Goal: Transaction & Acquisition: Purchase product/service

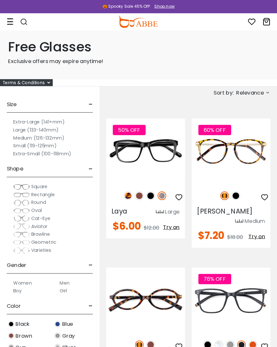
scroll to position [1, 0]
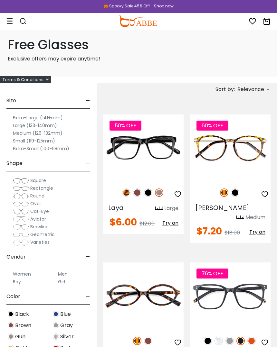
click at [42, 81] on div "Terms & Conditions" at bounding box center [25, 79] width 51 height 7
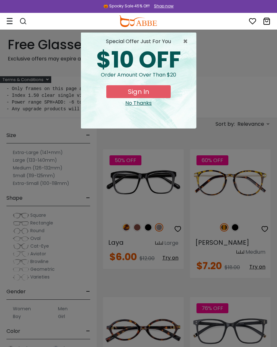
click at [149, 91] on button "Sign In" at bounding box center [138, 91] width 64 height 13
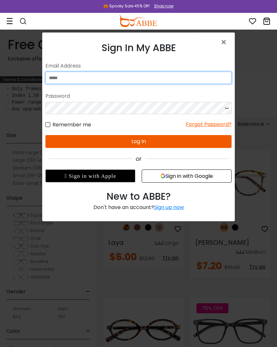
click at [74, 78] on input "email" at bounding box center [138, 78] width 186 height 12
type input "**********"
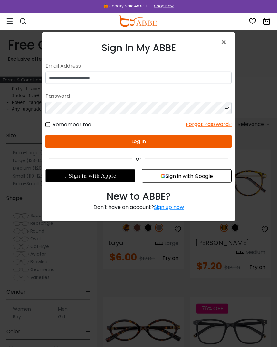
click at [149, 143] on button "Log In" at bounding box center [138, 141] width 186 height 13
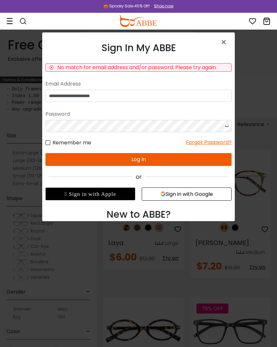
click at [149, 162] on button "Log In" at bounding box center [138, 159] width 186 height 13
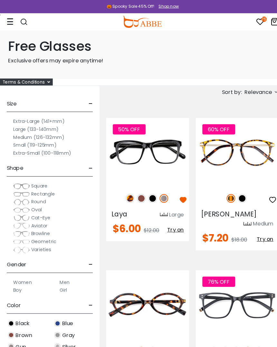
scroll to position [1, 0]
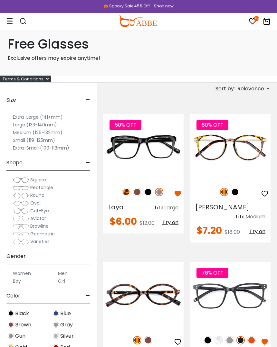
click at [36, 78] on div "Terms & Conditions" at bounding box center [25, 79] width 51 height 7
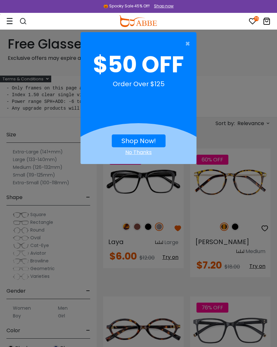
click at [186, 46] on span "×" at bounding box center [189, 43] width 8 height 13
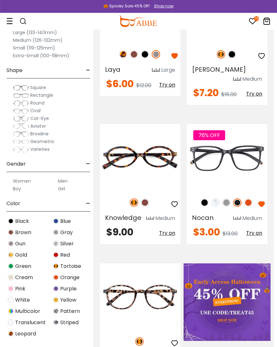
scroll to position [174, 3]
click at [215, 199] on img at bounding box center [215, 203] width 8 height 8
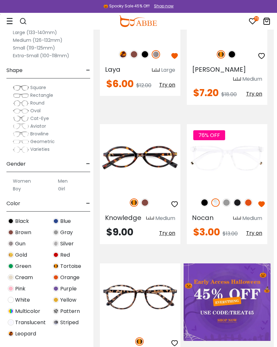
click at [226, 199] on img at bounding box center [226, 203] width 8 height 8
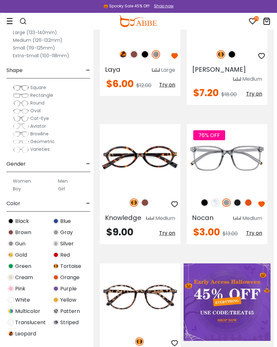
click at [239, 199] on img at bounding box center [237, 203] width 8 height 8
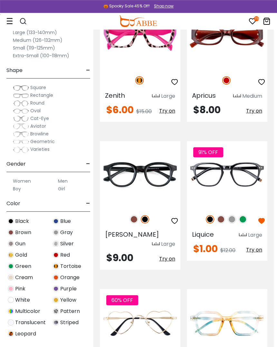
scroll to position [1272, 3]
click at [132, 215] on img at bounding box center [134, 219] width 8 height 8
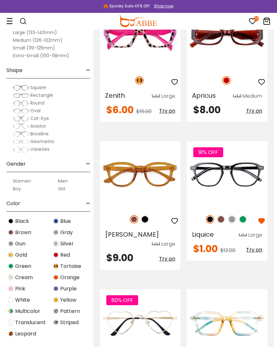
click at [222, 215] on img at bounding box center [221, 219] width 8 height 8
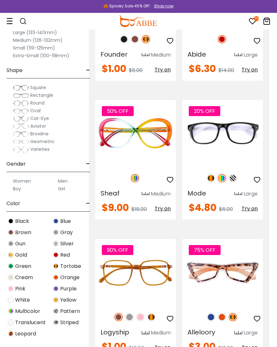
scroll to position [1741, 8]
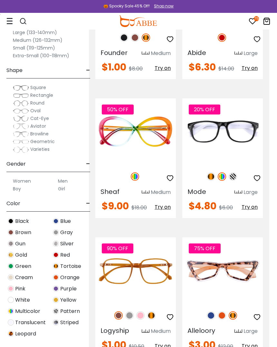
click at [143, 312] on img at bounding box center [140, 316] width 8 height 8
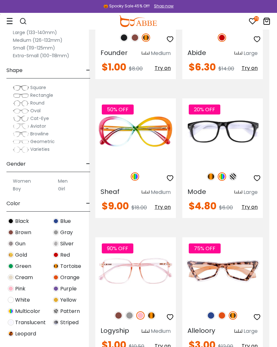
click at [131, 312] on img at bounding box center [129, 316] width 8 height 8
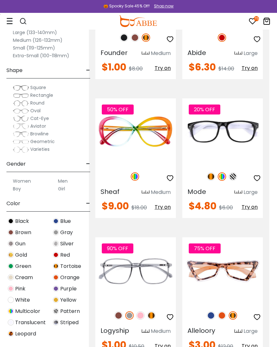
click at [120, 312] on img at bounding box center [118, 316] width 8 height 8
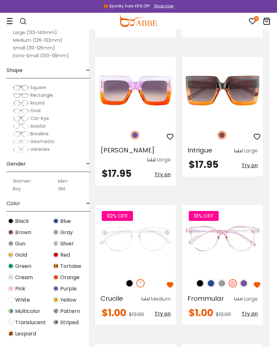
scroll to position [2941, 8]
click at [133, 279] on img at bounding box center [129, 283] width 8 height 8
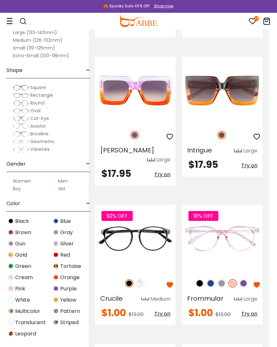
click at [231, 279] on img at bounding box center [232, 283] width 8 height 8
click at [219, 279] on img at bounding box center [221, 283] width 8 height 8
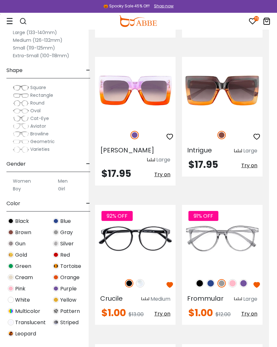
click at [202, 279] on img at bounding box center [199, 283] width 8 height 8
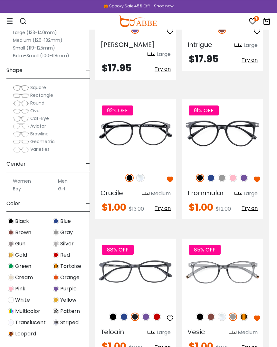
scroll to position [3047, 8]
click at [212, 313] on img at bounding box center [210, 317] width 8 height 8
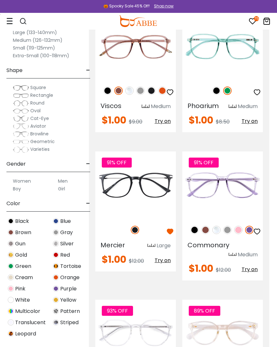
scroll to position [3417, 8]
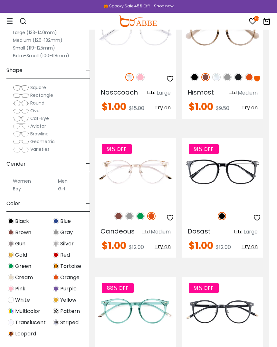
scroll to position [3732, 8]
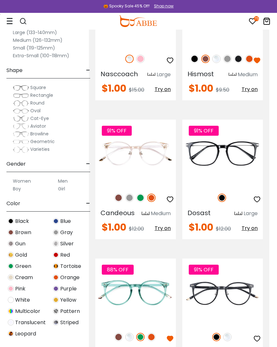
click at [121, 333] on img at bounding box center [118, 337] width 8 height 8
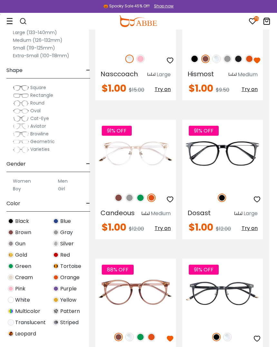
click at [132, 333] on img at bounding box center [129, 337] width 8 height 8
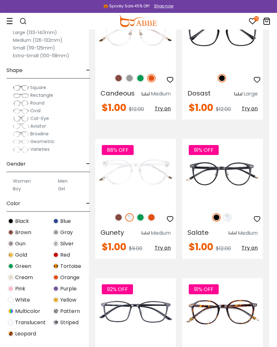
scroll to position [3851, 8]
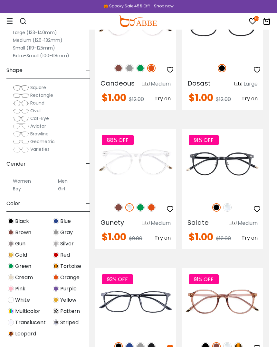
scroll to position [3862, 8]
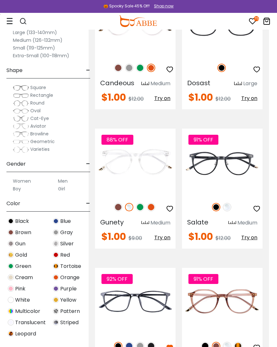
click at [132, 337] on img at bounding box center [129, 346] width 8 height 8
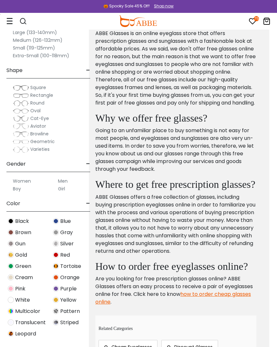
scroll to position [4452, 8]
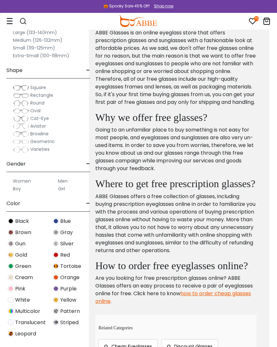
click at [235, 275] on p "Are you looking for free prescription glasses online? ABBE Glasses offers an ea…" at bounding box center [175, 290] width 161 height 31
click at [233, 290] on link "how to order cheap glasses online" at bounding box center [172, 297] width 155 height 15
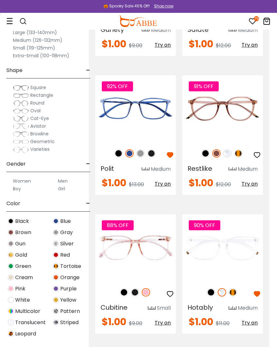
scroll to position [4083, 8]
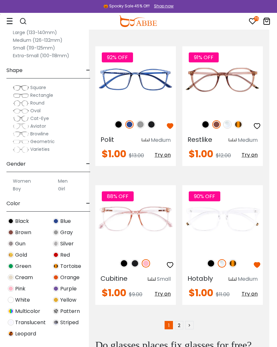
click at [179, 321] on link "2" at bounding box center [179, 325] width 8 height 8
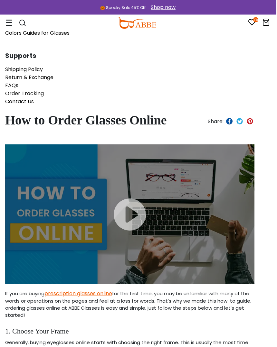
scroll to position [101, 8]
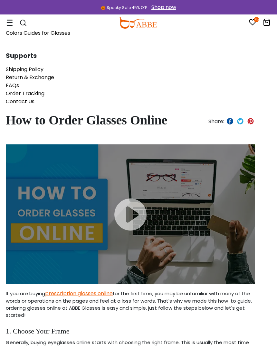
click at [134, 217] on div at bounding box center [130, 215] width 249 height 140
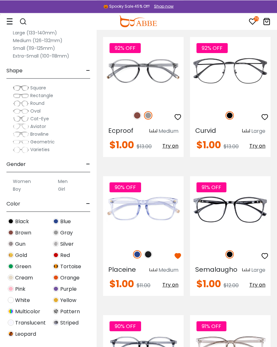
scroll to position [1054, 0]
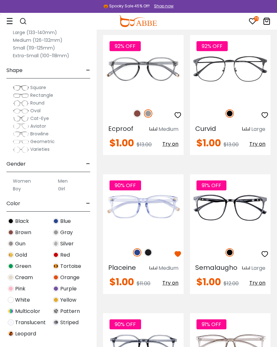
click at [151, 255] on img at bounding box center [148, 253] width 8 height 8
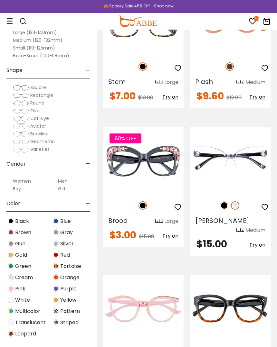
scroll to position [2651, 0]
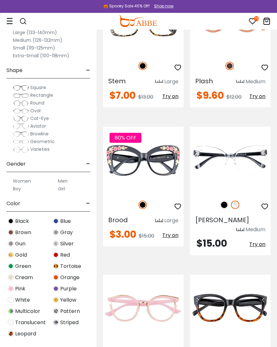
click at [227, 209] on img at bounding box center [224, 205] width 8 height 8
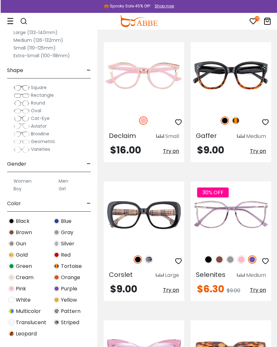
scroll to position [2884, 0]
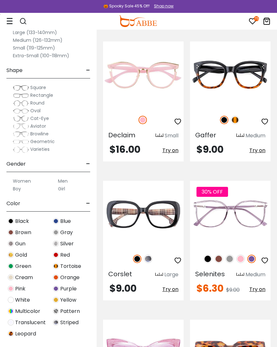
click at [219, 262] on img at bounding box center [218, 259] width 8 height 8
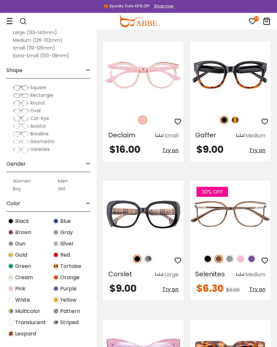
click at [239, 261] on img at bounding box center [240, 259] width 8 height 8
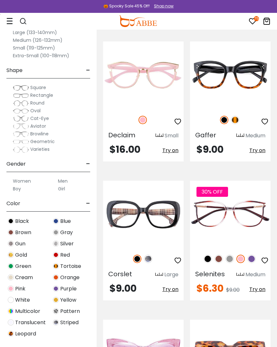
click at [249, 259] on img at bounding box center [251, 259] width 8 height 8
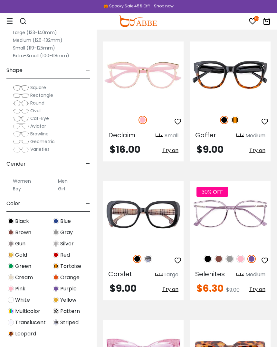
click at [221, 259] on img at bounding box center [218, 259] width 8 height 8
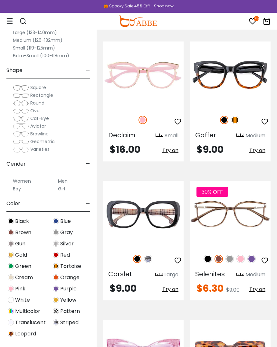
click at [210, 259] on img at bounding box center [207, 259] width 8 height 8
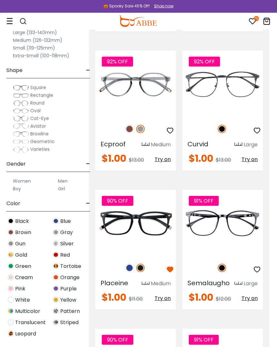
scroll to position [1039, 8]
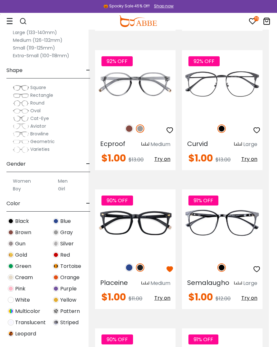
click at [0, 0] on img at bounding box center [0, 0] width 0 height 0
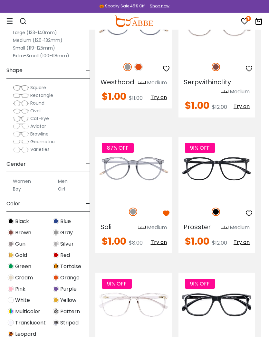
scroll to position [1364, 8]
click at [0, 0] on img at bounding box center [0, 0] width 0 height 0
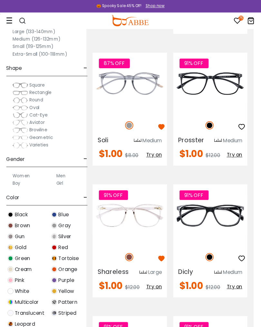
scroll to position [1453, 8]
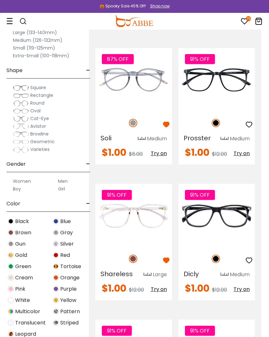
click at [0, 0] on img at bounding box center [0, 0] width 0 height 0
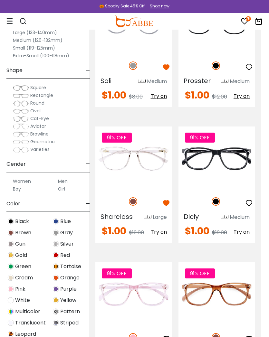
click at [166, 207] on icon "button" at bounding box center [166, 203] width 8 height 8
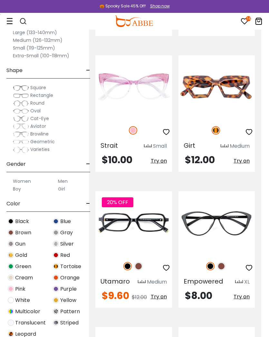
scroll to position [3112, 8]
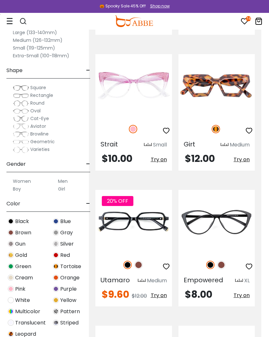
click at [135, 266] on img at bounding box center [138, 265] width 8 height 8
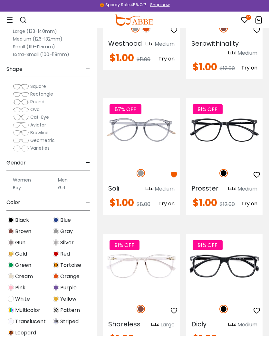
scroll to position [1400, 0]
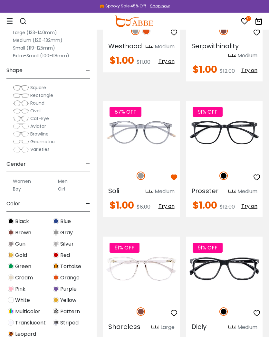
click at [0, 0] on img at bounding box center [0, 0] width 0 height 0
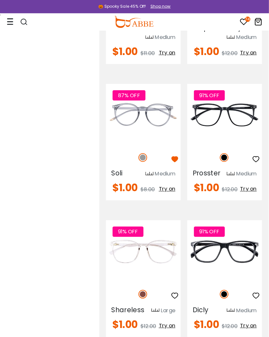
scroll to position [1413, 0]
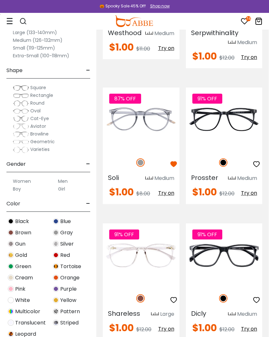
click at [174, 168] on icon "button" at bounding box center [174, 164] width 8 height 8
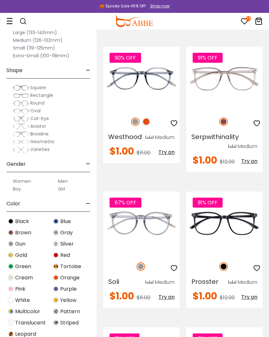
scroll to position [1305, 0]
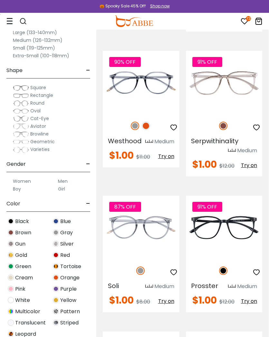
click at [0, 0] on img at bounding box center [0, 0] width 0 height 0
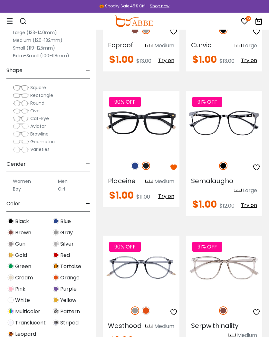
scroll to position [1120, 1]
click at [0, 0] on img at bounding box center [0, 0] width 0 height 0
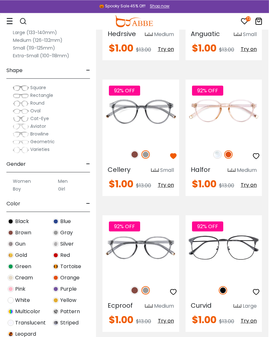
scroll to position [860, 1]
click at [135, 159] on img at bounding box center [134, 154] width 8 height 8
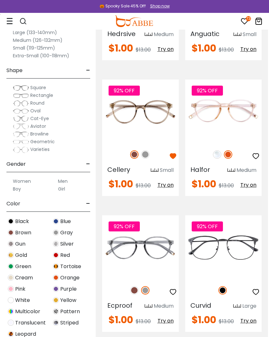
click at [170, 160] on icon "button" at bounding box center [173, 156] width 8 height 8
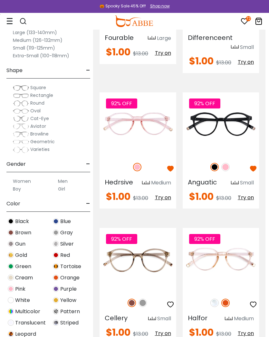
scroll to position [711, 4]
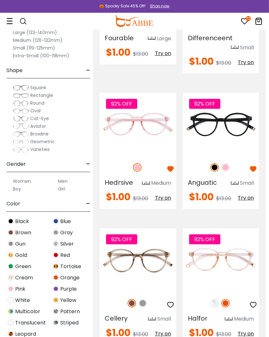
click at [0, 0] on img at bounding box center [0, 0] width 0 height 0
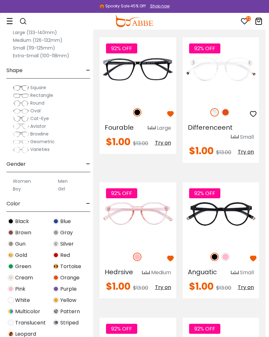
scroll to position [620, 4]
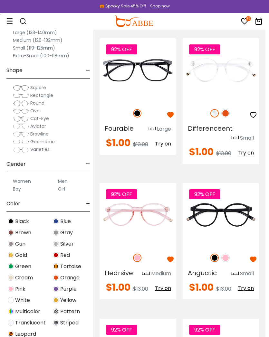
click at [227, 118] on img at bounding box center [225, 113] width 8 height 8
click at [0, 0] on img at bounding box center [0, 0] width 0 height 0
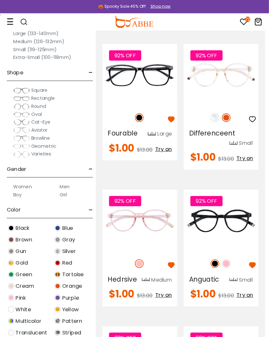
scroll to position [630, 4]
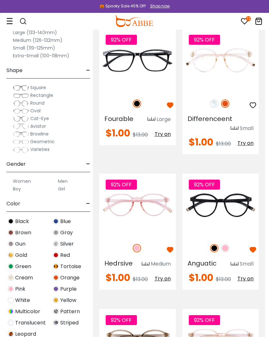
click at [168, 109] on icon "button" at bounding box center [170, 105] width 8 height 8
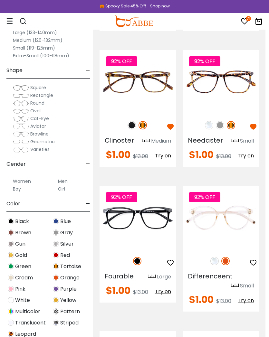
scroll to position [472, 4]
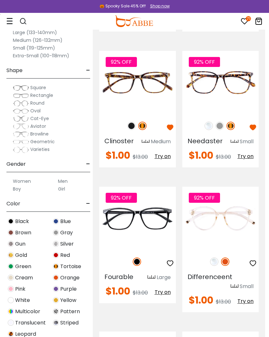
click at [0, 0] on img at bounding box center [0, 0] width 0 height 0
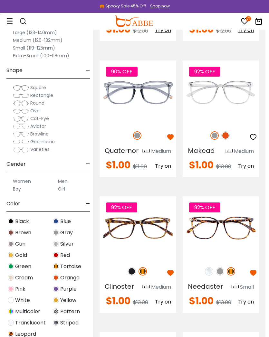
scroll to position [324, 4]
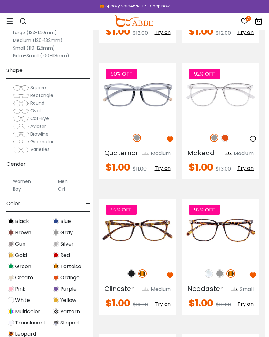
click at [0, 0] on img at bounding box center [0, 0] width 0 height 0
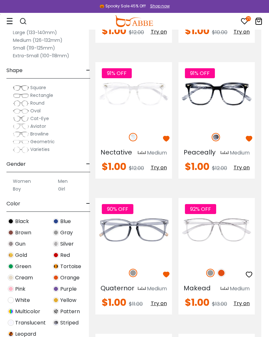
scroll to position [188, 8]
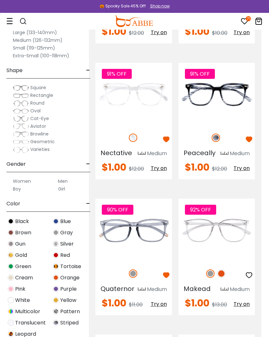
click at [0, 0] on img at bounding box center [0, 0] width 0 height 0
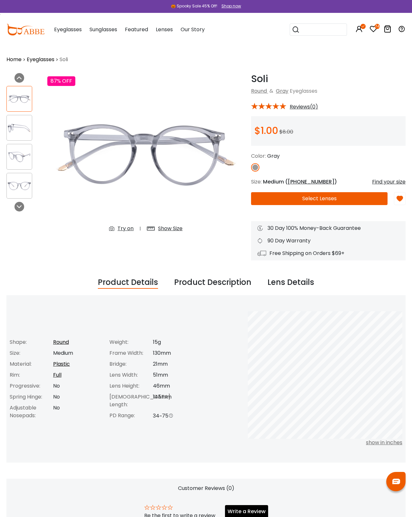
click at [170, 233] on div "Show Size" at bounding box center [164, 229] width 49 height 12
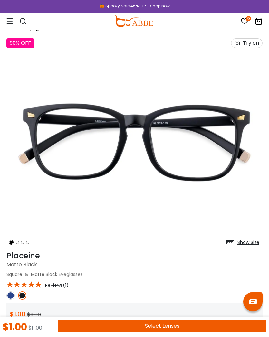
scroll to position [11, 0]
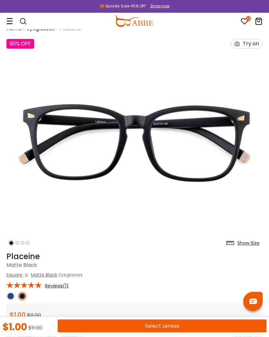
click at [253, 49] on div "90% OFF Try on" at bounding box center [134, 44] width 262 height 16
click at [241, 45] on icon at bounding box center [238, 43] width 8 height 9
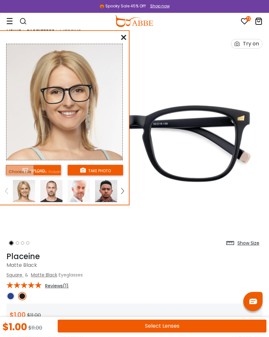
click at [250, 42] on div "Try on" at bounding box center [251, 43] width 16 height 9
click at [123, 189] on img at bounding box center [122, 191] width 3 height 6
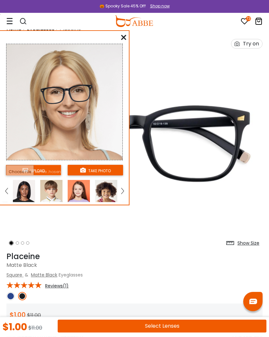
click at [33, 186] on img at bounding box center [24, 191] width 22 height 22
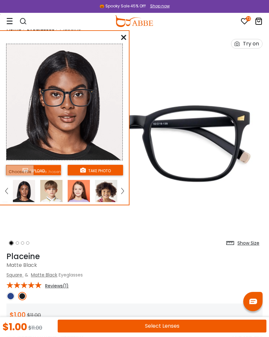
click at [125, 38] on icon at bounding box center [123, 37] width 5 height 5
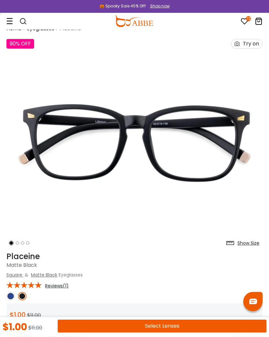
click at [249, 243] on div "Show Size" at bounding box center [248, 243] width 22 height 7
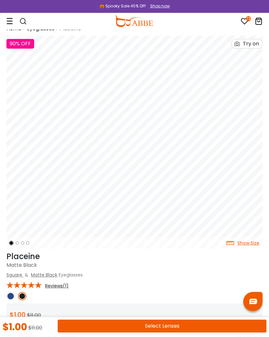
scroll to position [0, 0]
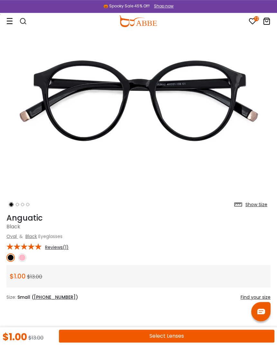
scroll to position [61, 0]
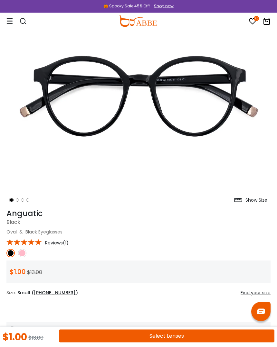
click at [24, 250] on img at bounding box center [22, 253] width 8 height 8
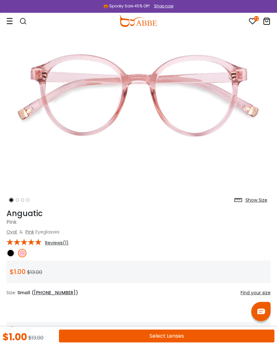
click at [12, 250] on img at bounding box center [10, 253] width 8 height 8
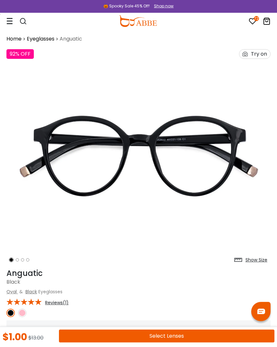
scroll to position [0, 0]
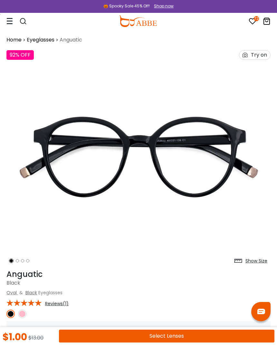
click at [260, 52] on div "Try on" at bounding box center [259, 55] width 16 height 9
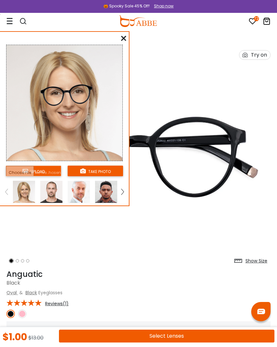
click at [121, 193] on img at bounding box center [122, 192] width 3 height 6
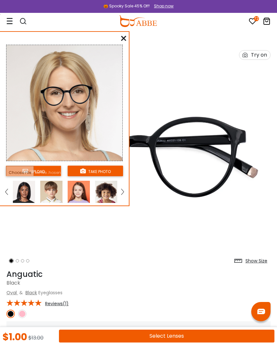
click at [25, 192] on img at bounding box center [24, 192] width 22 height 22
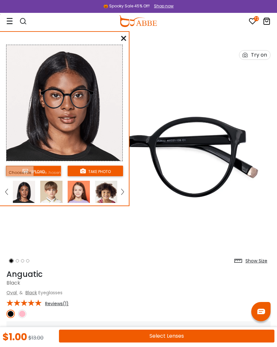
click at [123, 39] on icon at bounding box center [123, 38] width 5 height 5
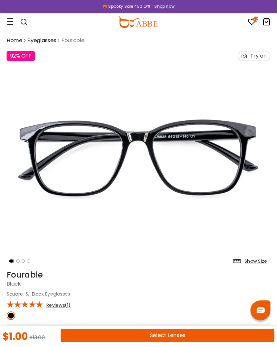
scroll to position [1, 0]
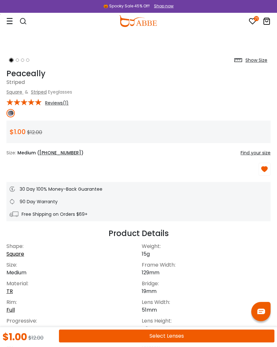
scroll to position [202, 0]
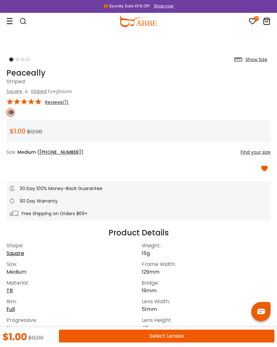
click at [176, 337] on button "Select Lenses" at bounding box center [166, 336] width 215 height 13
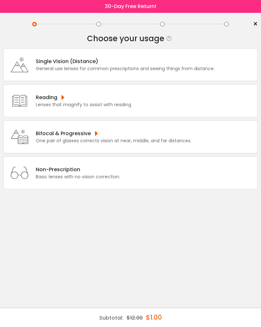
click at [169, 67] on div "General use lenses for common prescriptions and seeing things from distance." at bounding box center [125, 68] width 179 height 7
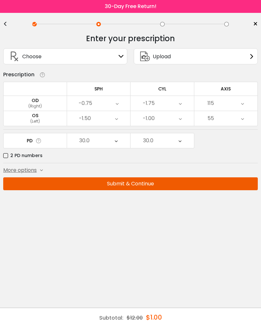
click at [115, 104] on div "-0.75" at bounding box center [98, 103] width 63 height 15
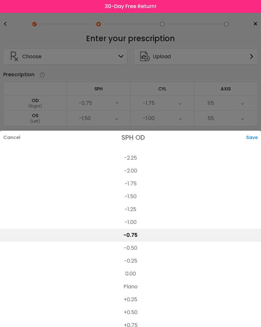
click at [137, 223] on li "-1.00" at bounding box center [130, 222] width 261 height 13
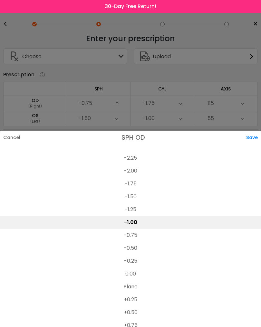
click at [132, 223] on li "-1.00" at bounding box center [130, 222] width 261 height 13
click at [250, 138] on div "Save" at bounding box center [253, 138] width 15 height 14
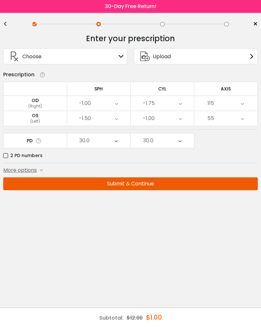
click at [177, 107] on div "-1.75" at bounding box center [161, 103] width 63 height 15
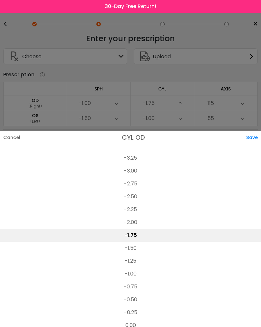
click at [134, 211] on li "-2.25" at bounding box center [130, 209] width 261 height 13
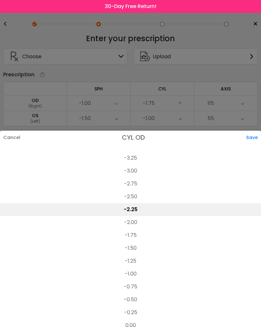
click at [249, 140] on div "Save" at bounding box center [253, 138] width 15 height 14
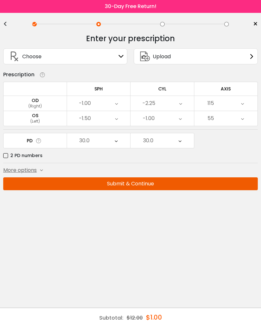
click at [239, 108] on div "115" at bounding box center [225, 103] width 63 height 15
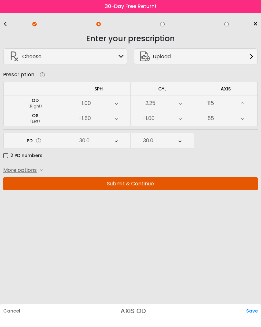
scroll to position [1402, 0]
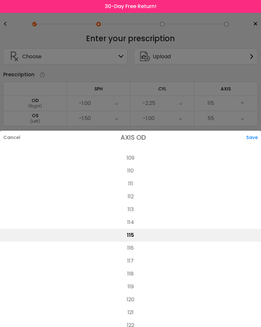
click at [130, 285] on li "119" at bounding box center [130, 286] width 261 height 13
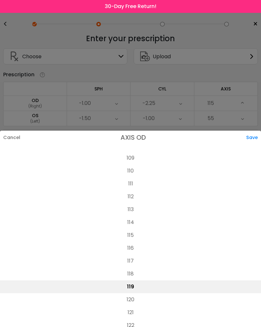
click at [250, 138] on div "Save" at bounding box center [253, 138] width 15 height 14
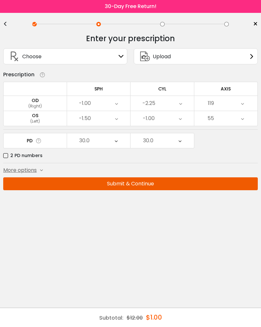
click at [118, 122] on icon at bounding box center [116, 118] width 3 height 15
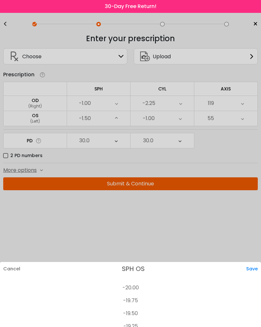
scroll to position [874, 0]
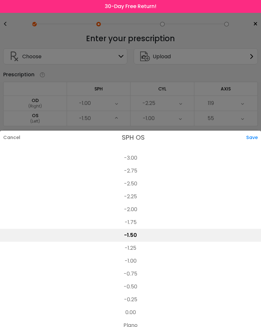
click at [130, 226] on li "-1.75" at bounding box center [130, 222] width 261 height 13
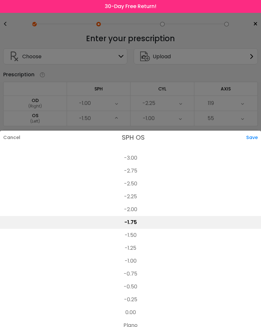
click at [250, 142] on div "Save" at bounding box center [253, 138] width 15 height 14
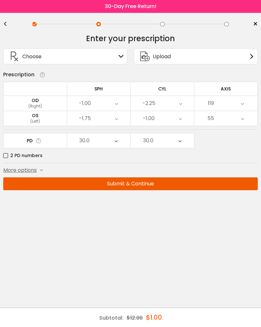
click at [166, 123] on div "-1.00" at bounding box center [161, 118] width 63 height 15
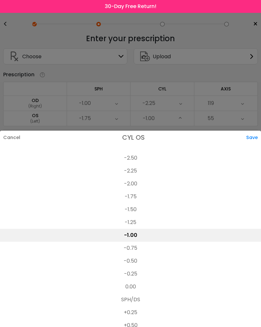
click at [248, 140] on div "Save" at bounding box center [253, 138] width 15 height 14
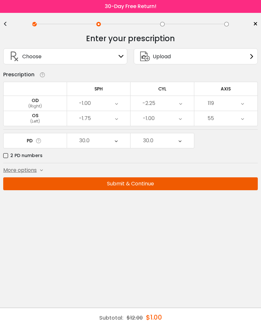
click at [241, 122] on icon at bounding box center [242, 118] width 3 height 15
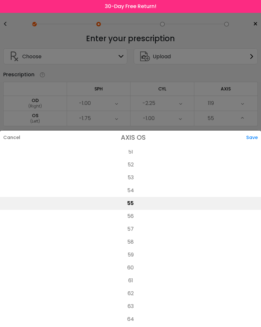
scroll to position [662, 0]
click at [135, 295] on li "62" at bounding box center [130, 293] width 261 height 13
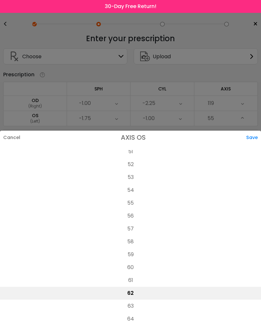
click at [258, 138] on div "Save" at bounding box center [253, 138] width 15 height 14
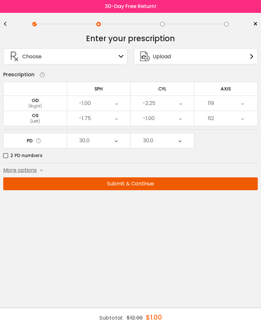
click at [5, 158] on label "2 PD numbers" at bounding box center [22, 156] width 39 height 8
click at [112, 146] on div "63" at bounding box center [98, 140] width 63 height 15
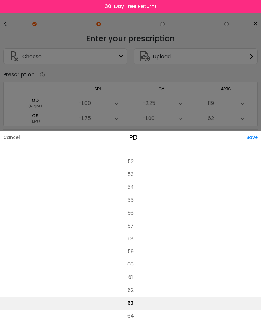
scroll to position [72, 0]
click at [131, 190] on li "54" at bounding box center [130, 187] width 261 height 13
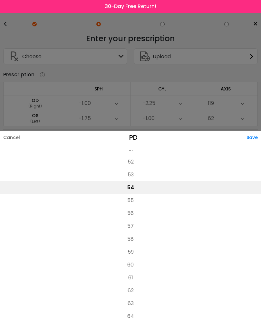
click at [254, 138] on div "Save" at bounding box center [253, 138] width 14 height 14
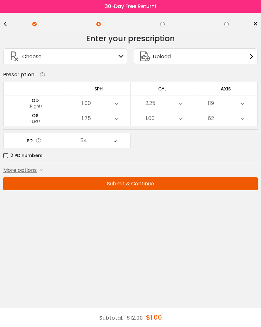
click at [34, 173] on span "More options" at bounding box center [19, 170] width 33 height 8
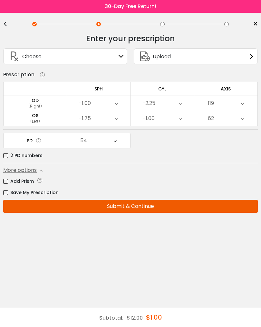
click at [5, 183] on label "Add Prism" at bounding box center [18, 181] width 31 height 8
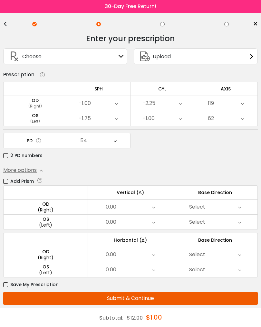
click at [2, 184] on div "< × Choose your usage Single Vision (Distance) This lens helps you see details …" at bounding box center [130, 172] width 261 height 318
click at [9, 184] on label "Add Prism" at bounding box center [18, 181] width 31 height 8
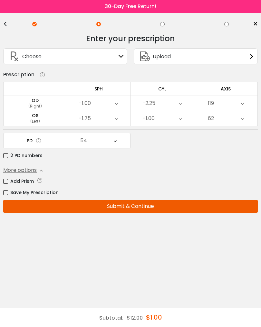
click at [144, 208] on button "Submit & Continue" at bounding box center [130, 206] width 254 height 13
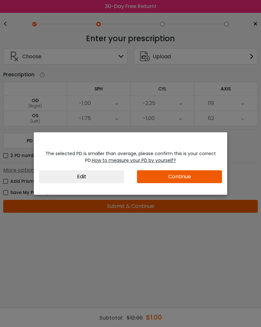
click at [183, 178] on button "Continue" at bounding box center [179, 176] width 85 height 13
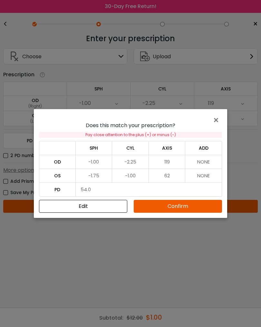
click at [215, 161] on td "NONE" at bounding box center [203, 162] width 37 height 14
click at [109, 209] on button "Edit" at bounding box center [83, 206] width 88 height 13
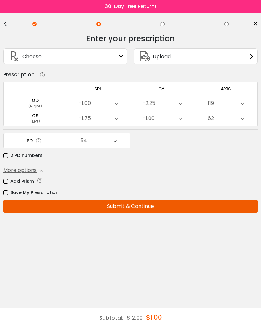
click at [157, 210] on button "Submit & Continue" at bounding box center [130, 206] width 254 height 13
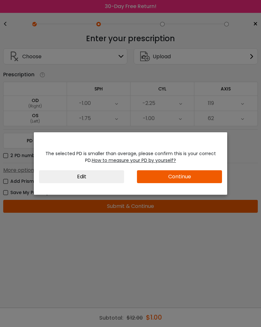
click at [202, 175] on button "Continue" at bounding box center [179, 176] width 85 height 13
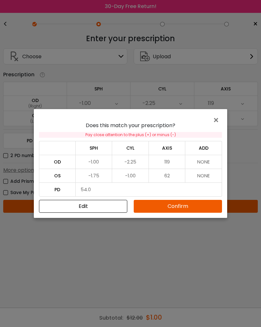
click at [196, 205] on button "Confirm" at bounding box center [178, 206] width 88 height 13
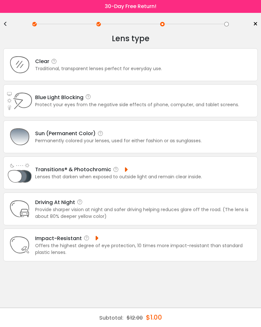
click at [153, 68] on div "Traditional, transparent lenses perfect for everyday use." at bounding box center [98, 68] width 127 height 7
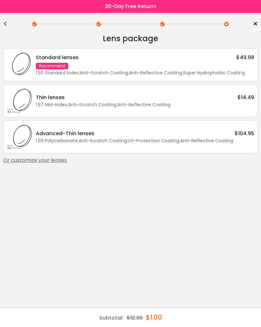
click at [45, 164] on div "Or customize your lenses" at bounding box center [130, 160] width 254 height 8
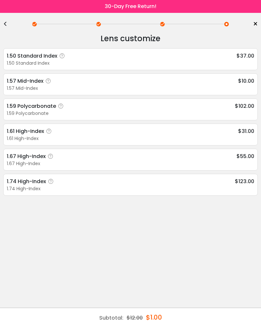
click at [51, 87] on div "1.57 Mid-Index" at bounding box center [130, 88] width 247 height 7
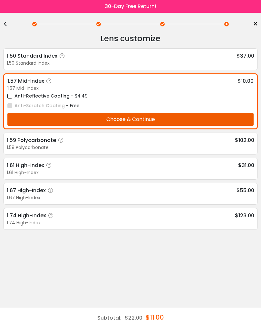
click at [8, 111] on div "Anti-Reflective Coating - $4.49 Anti-Scratch Coating - Free Choose & Continue" at bounding box center [130, 109] width 246 height 34
click at [71, 109] on span "- Free" at bounding box center [73, 105] width 14 height 6
click at [149, 122] on button "Choose & Continue" at bounding box center [130, 119] width 246 height 13
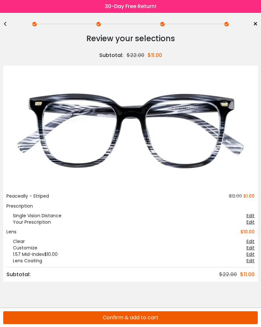
click at [135, 321] on button "Confirm & add to cart" at bounding box center [130, 317] width 254 height 13
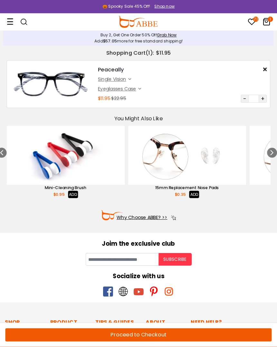
scroll to position [1, 0]
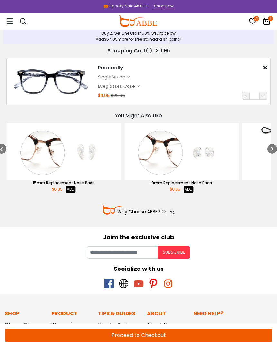
click at [147, 337] on button "Proceed to Checkout" at bounding box center [138, 335] width 267 height 13
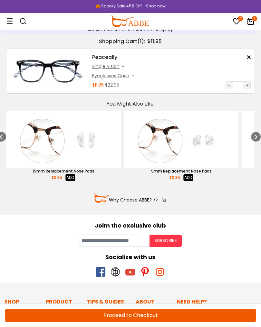
click at [141, 313] on button "Proceed to Checkout" at bounding box center [130, 315] width 250 height 13
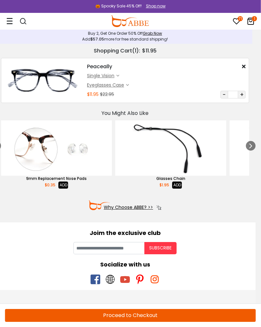
scroll to position [0, 5]
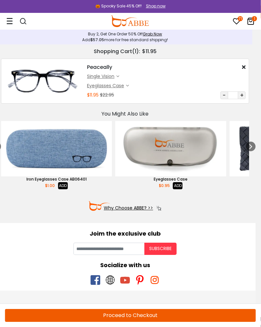
click at [176, 187] on button "ADD" at bounding box center [178, 185] width 10 height 7
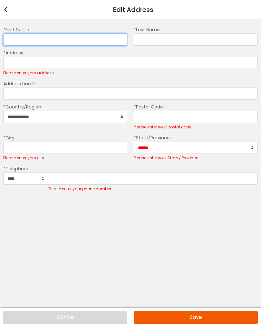
click at [22, 38] on input "*First Name" at bounding box center [65, 39] width 124 height 12
type input "******"
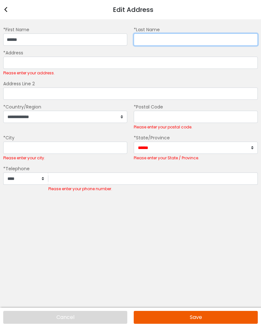
click at [155, 39] on input "*Last Name" at bounding box center [196, 39] width 124 height 12
type input "*********"
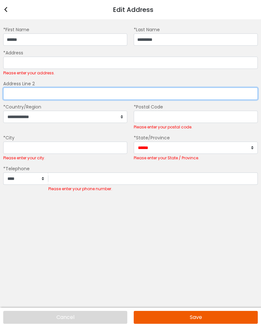
click at [38, 94] on input "Address Line 2" at bounding box center [130, 94] width 254 height 12
type input "**********"
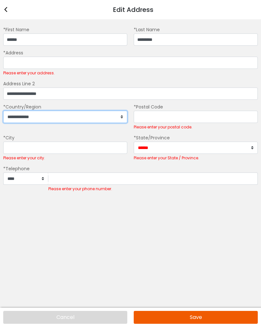
click at [117, 119] on select "**********" at bounding box center [65, 117] width 124 height 12
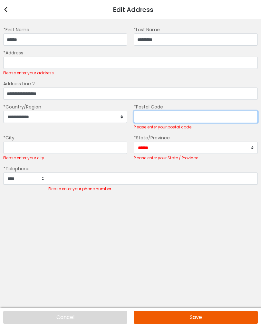
click at [148, 119] on input "*Postal Code" at bounding box center [196, 117] width 124 height 12
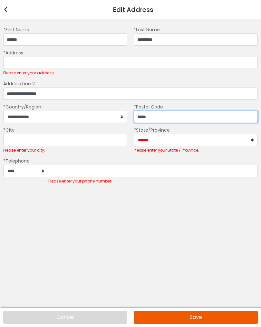
type input "*****"
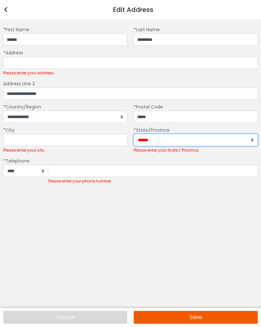
click at [247, 142] on select "**********" at bounding box center [196, 140] width 124 height 12
select select "**"
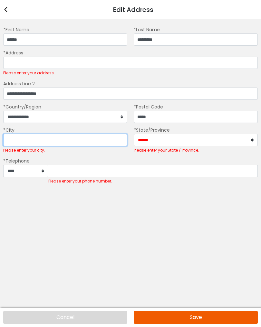
click at [51, 141] on input "*City" at bounding box center [65, 140] width 124 height 12
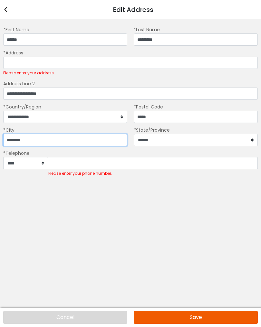
type input "*******"
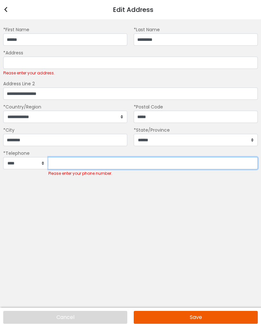
click at [65, 162] on input "Please enter your phone number." at bounding box center [152, 163] width 209 height 12
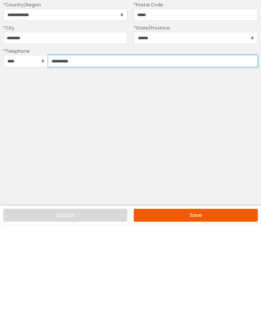
type input "**********"
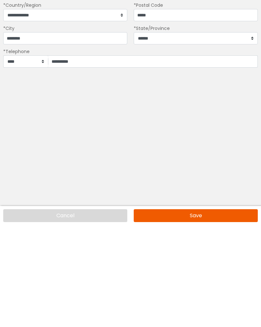
click at [199, 311] on button "Save" at bounding box center [196, 317] width 124 height 13
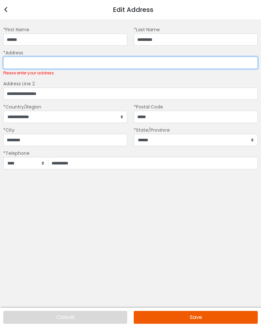
click at [21, 61] on input "*Address" at bounding box center [130, 63] width 254 height 12
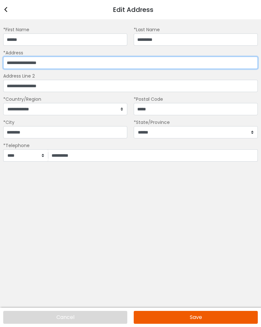
type input "**********"
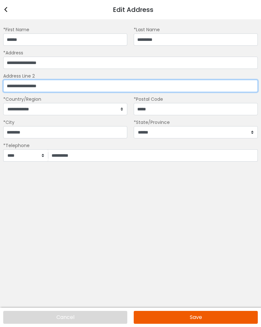
click at [58, 87] on input "**********" at bounding box center [130, 86] width 254 height 12
type input "*"
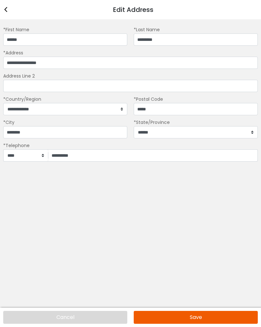
click at [195, 320] on button "Save" at bounding box center [196, 317] width 124 height 13
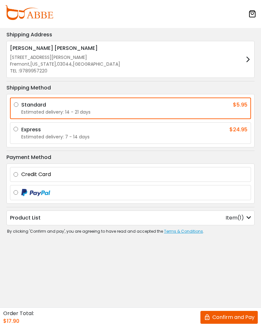
click at [220, 321] on button "Confirm and Pay" at bounding box center [228, 317] width 57 height 13
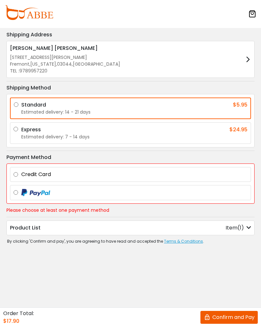
click at [238, 231] on div "Item(1)" at bounding box center [237, 228] width 25 height 8
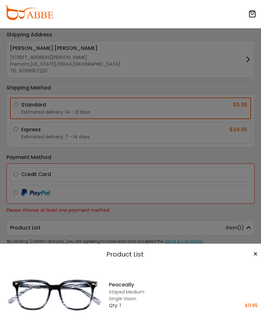
click at [252, 254] on div "×" at bounding box center [255, 255] width 11 height 12
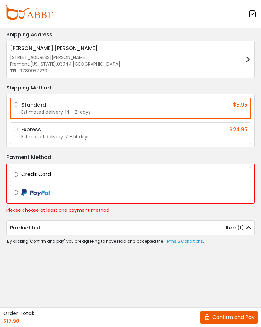
click at [21, 173] on label "Credit Card" at bounding box center [134, 175] width 226 height 8
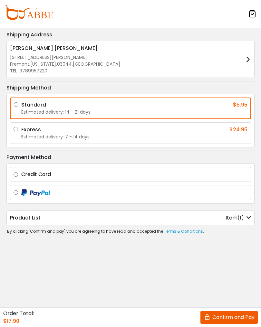
click at [21, 174] on label "Credit Card" at bounding box center [134, 175] width 226 height 8
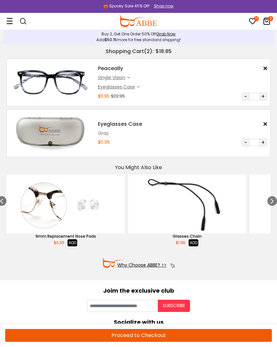
click at [270, 123] on div "Shopping Cart ( 2 ): $18.85 Shopping Cart Buy 2, Get One Order 50% Off Grab Now…" at bounding box center [138, 100] width 270 height 113
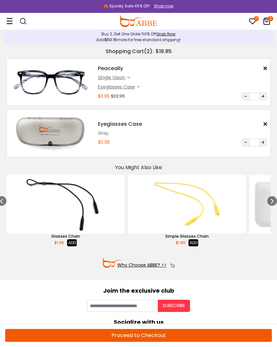
click at [262, 128] on div "Eyeglasses Case $0.95 Gray $0.95 Qty: - * + Subtotal $0.95" at bounding box center [182, 133] width 175 height 26
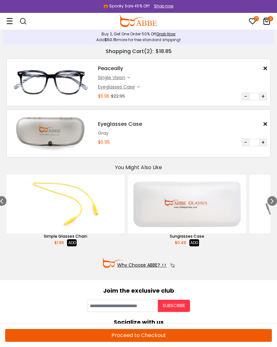
click at [266, 125] on icon at bounding box center [265, 123] width 4 height 5
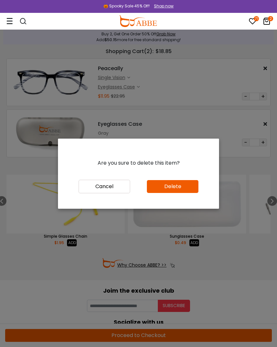
click at [185, 188] on button "Delete" at bounding box center [173, 186] width 52 height 13
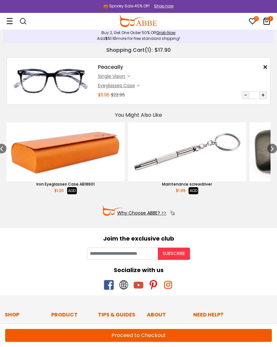
click at [144, 336] on button "Proceed to Checkout" at bounding box center [138, 335] width 267 height 13
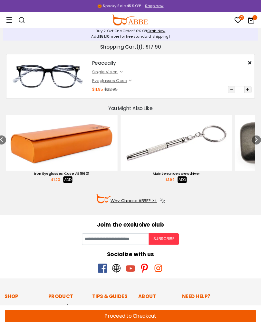
scroll to position [11, 0]
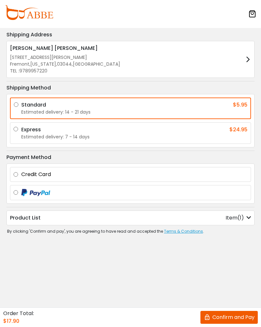
click at [223, 317] on button "Confirm and Pay" at bounding box center [228, 317] width 57 height 13
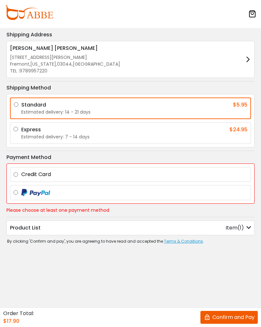
click at [21, 174] on label "Credit Card" at bounding box center [134, 175] width 226 height 8
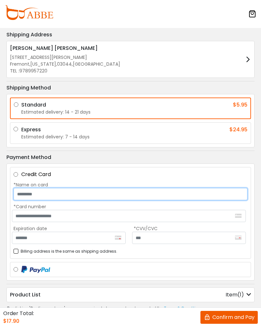
click at [32, 199] on input "*Name on card" at bounding box center [131, 194] width 234 height 12
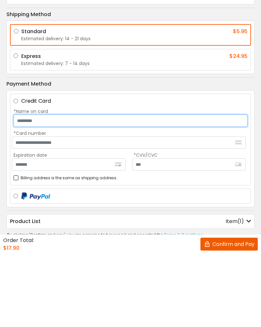
type input "*"
type input "**********"
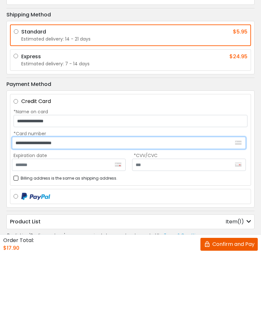
type input "**********"
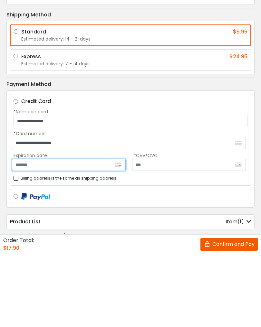
click at [61, 232] on input "Expiration date" at bounding box center [69, 238] width 114 height 12
type input "*******"
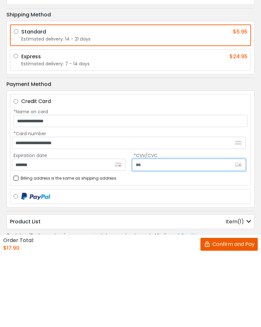
click at [155, 232] on input "text" at bounding box center [189, 238] width 114 height 12
type input "***"
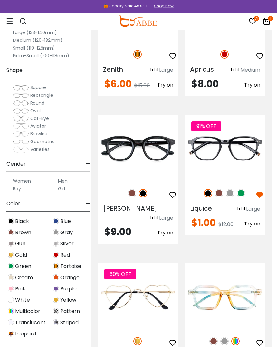
scroll to position [1264, 6]
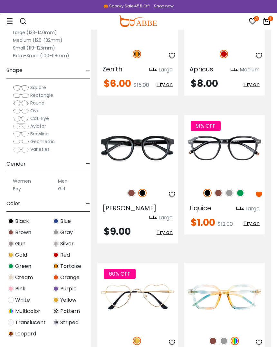
click at [0, 0] on img at bounding box center [0, 0] width 0 height 0
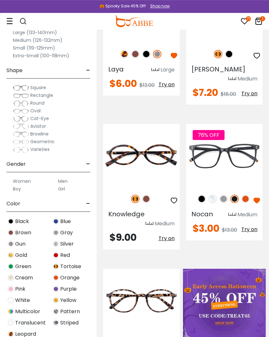
scroll to position [0, 0]
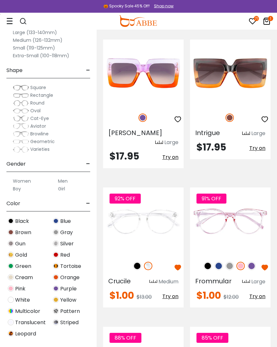
scroll to position [2924, 0]
click at [138, 262] on img at bounding box center [137, 266] width 8 height 8
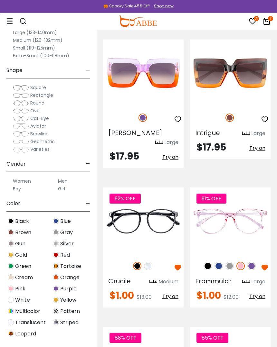
click at [0, 0] on img at bounding box center [0, 0] width 0 height 0
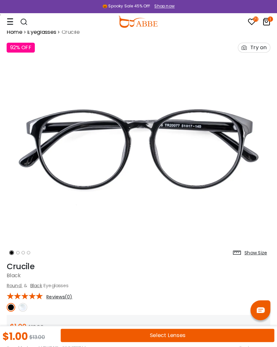
scroll to position [9, 0]
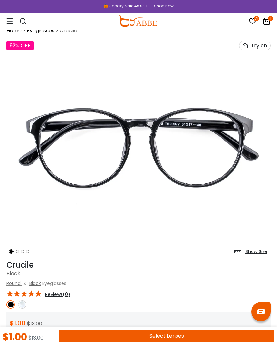
click at [24, 305] on img at bounding box center [22, 305] width 8 height 8
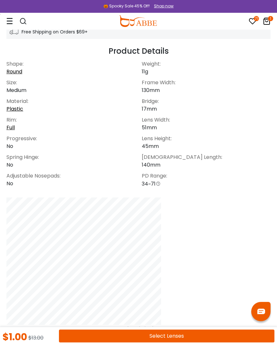
scroll to position [384, 0]
click at [173, 337] on button "Select Lenses" at bounding box center [166, 336] width 215 height 13
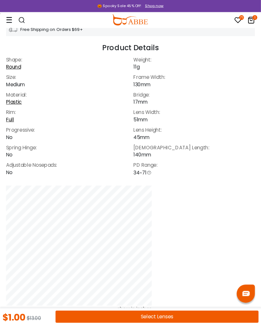
scroll to position [390, 0]
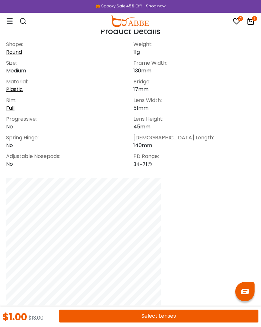
click at [158, 316] on button "Select Lenses" at bounding box center [158, 316] width 199 height 13
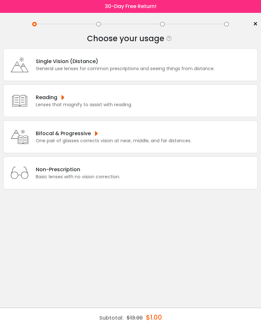
click at [98, 71] on div "General use lenses for common prescriptions and seeing things from distance." at bounding box center [125, 68] width 179 height 7
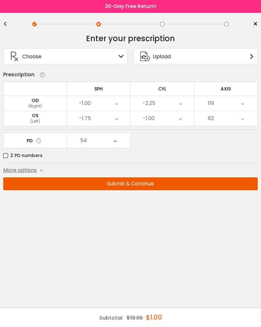
click at [152, 185] on button "Submit & Continue" at bounding box center [130, 183] width 254 height 13
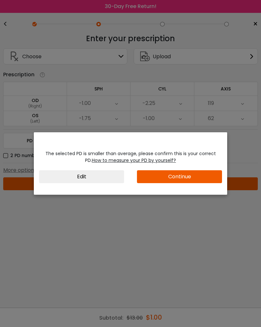
click at [201, 178] on button "Continue" at bounding box center [179, 176] width 85 height 13
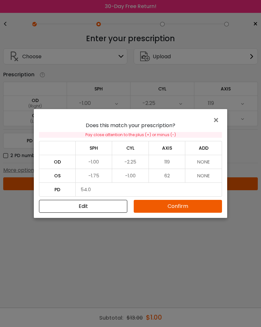
click at [169, 207] on button "Confirm" at bounding box center [178, 206] width 88 height 13
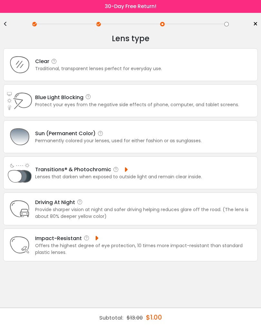
click at [127, 68] on div "Traditional, transparent lenses perfect for everyday use." at bounding box center [98, 68] width 127 height 7
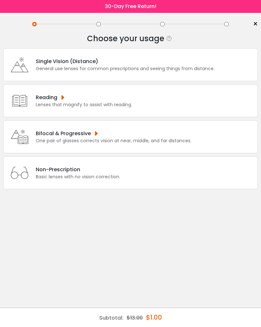
click at [112, 70] on div "General use lenses for common prescriptions and seeing things from distance." at bounding box center [125, 68] width 179 height 7
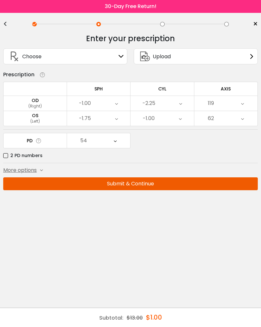
click at [116, 105] on icon at bounding box center [116, 103] width 3 height 15
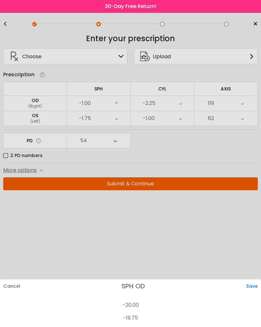
scroll to position [900, 0]
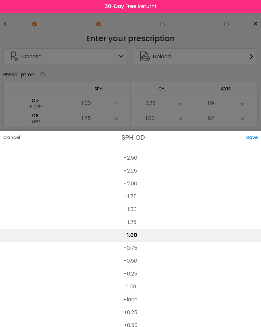
click at [133, 251] on li "-0.75" at bounding box center [130, 248] width 261 height 13
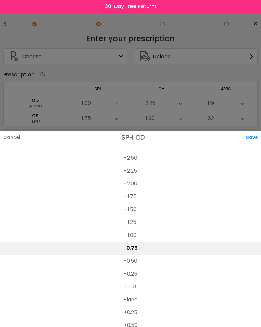
click at [256, 135] on div "Save" at bounding box center [253, 138] width 15 height 14
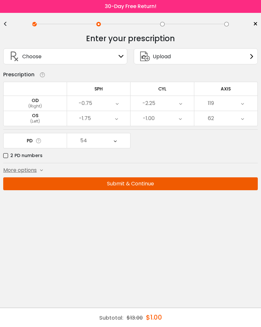
click at [180, 104] on icon at bounding box center [180, 103] width 3 height 15
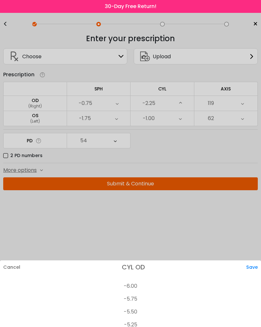
scroll to position [114, 0]
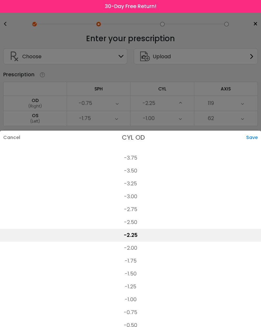
click at [129, 262] on li "-1.75" at bounding box center [130, 261] width 261 height 13
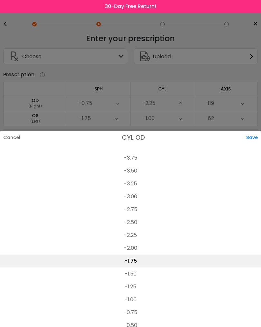
click at [251, 140] on div "Save" at bounding box center [253, 138] width 15 height 14
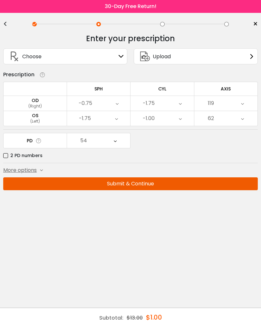
click at [242, 105] on icon at bounding box center [242, 103] width 3 height 15
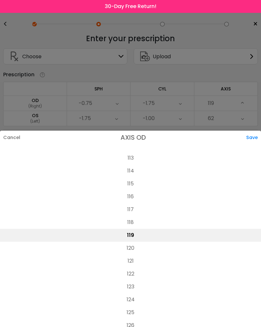
click at [134, 181] on li "115" at bounding box center [130, 183] width 261 height 13
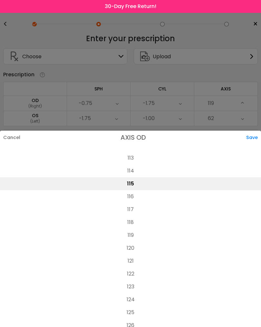
click at [252, 144] on div "Save" at bounding box center [253, 138] width 15 height 14
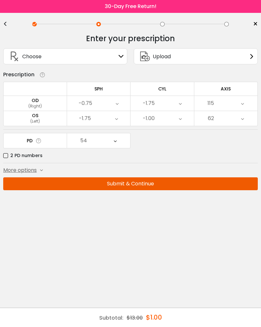
click at [117, 121] on icon at bounding box center [116, 118] width 3 height 15
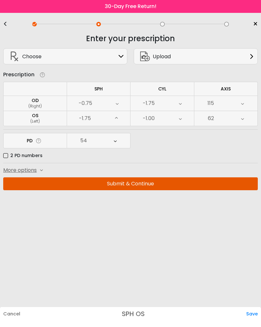
scroll to position [861, 0]
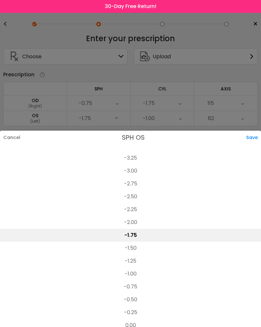
click at [134, 251] on li "-1.50" at bounding box center [130, 248] width 261 height 13
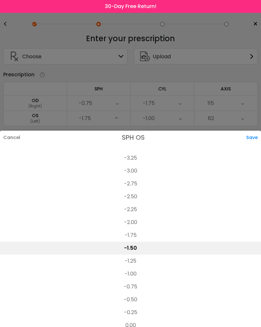
click at [256, 137] on div "Save" at bounding box center [253, 138] width 15 height 14
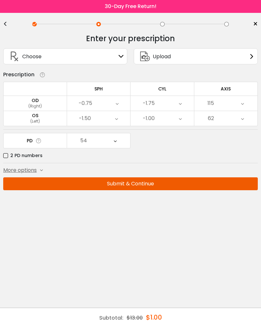
click at [166, 121] on div "-1.00" at bounding box center [161, 118] width 63 height 15
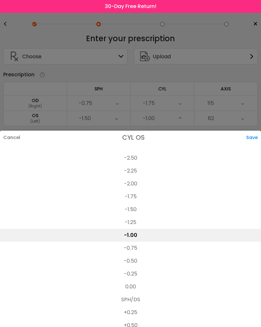
click at [257, 139] on div "Save" at bounding box center [253, 138] width 15 height 14
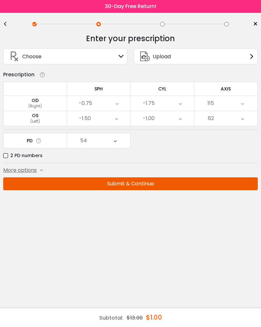
click at [247, 122] on div "62" at bounding box center [225, 118] width 63 height 15
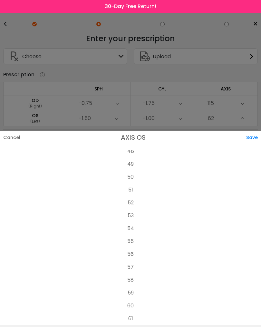
scroll to position [627, 0]
click at [132, 239] on li "55" at bounding box center [130, 237] width 261 height 13
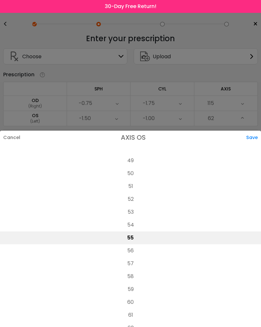
click at [256, 139] on div "Save" at bounding box center [253, 138] width 15 height 14
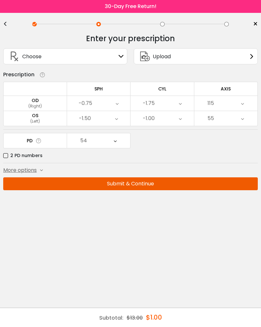
click at [145, 184] on button "Submit & Continue" at bounding box center [130, 183] width 254 height 13
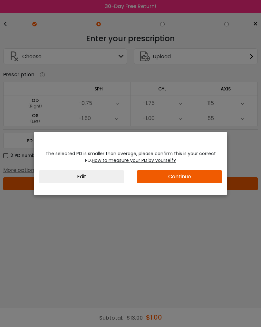
click at [193, 174] on button "Continue" at bounding box center [179, 176] width 85 height 13
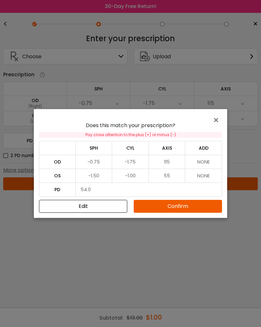
click at [212, 166] on td "NONE" at bounding box center [203, 162] width 37 height 14
click at [110, 205] on button "Edit" at bounding box center [83, 206] width 88 height 13
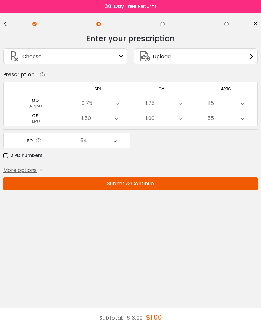
click at [32, 177] on div "Enter your prescription SPH (Sphere) Lens strength needed to correct your visio…" at bounding box center [130, 122] width 254 height 187
click at [37, 174] on div "More options" at bounding box center [23, 170] width 40 height 8
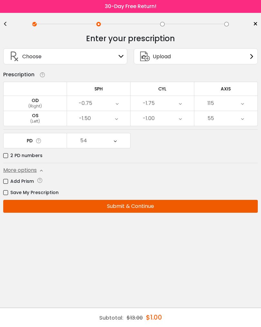
click at [5, 185] on label "Add Prism" at bounding box center [18, 181] width 31 height 8
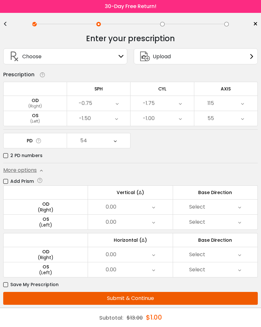
click at [244, 210] on div "Select" at bounding box center [215, 207] width 84 height 15
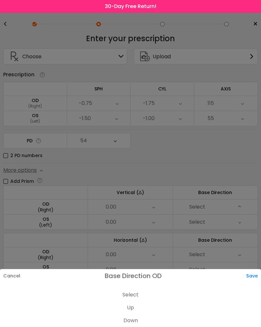
click at [240, 209] on div at bounding box center [130, 163] width 261 height 327
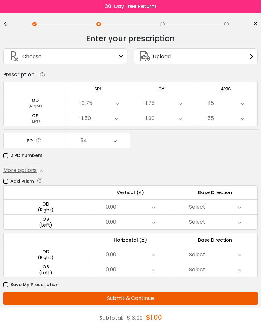
click at [150, 211] on div "0.00" at bounding box center [130, 207] width 84 height 15
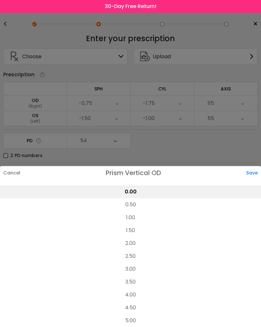
click at [132, 244] on li "2.00" at bounding box center [130, 243] width 261 height 13
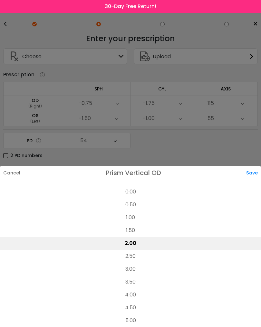
click at [254, 177] on div "Save" at bounding box center [253, 173] width 15 height 14
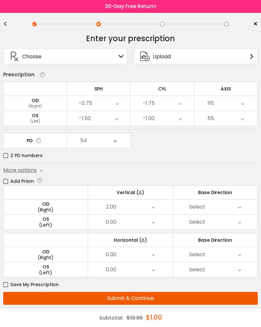
click at [154, 210] on icon at bounding box center [153, 207] width 3 height 15
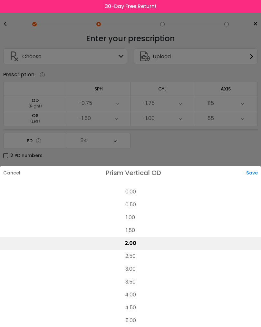
click at [252, 175] on div "Save" at bounding box center [253, 173] width 15 height 14
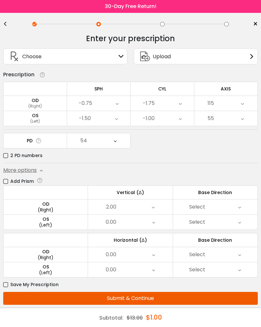
click at [156, 209] on div "2.00" at bounding box center [130, 207] width 84 height 15
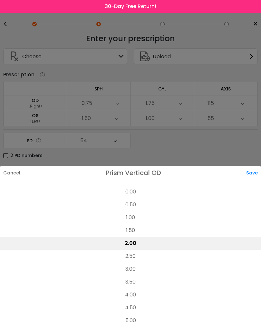
click at [131, 193] on li "0.00" at bounding box center [130, 191] width 261 height 13
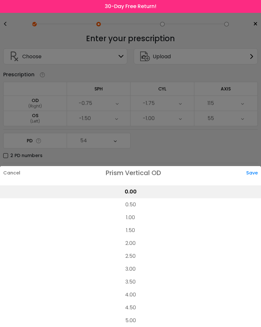
click at [253, 177] on div "Save" at bounding box center [253, 173] width 15 height 14
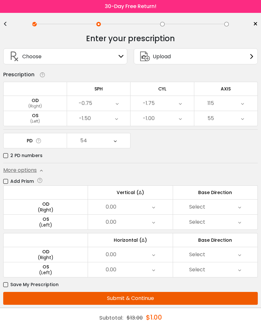
click at [4, 184] on label "Add Prism" at bounding box center [18, 181] width 31 height 8
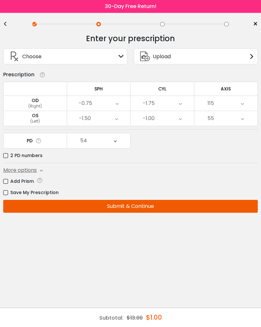
click at [172, 210] on button "Submit & Continue" at bounding box center [130, 206] width 254 height 13
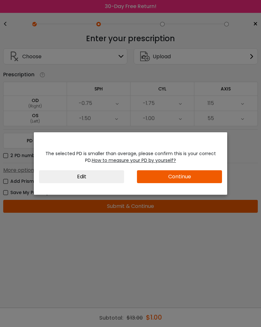
click at [208, 173] on button "Continue" at bounding box center [179, 176] width 85 height 13
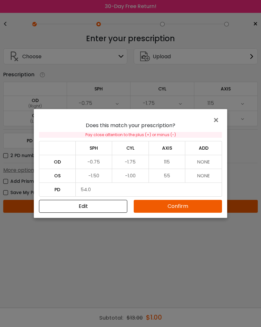
click at [197, 204] on button "Confirm" at bounding box center [178, 206] width 88 height 13
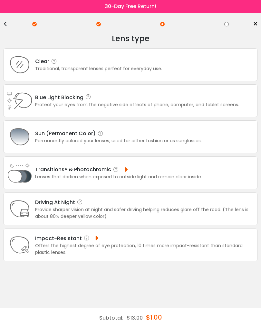
click at [114, 68] on div "Traditional, transparent lenses perfect for everyday use." at bounding box center [98, 68] width 127 height 7
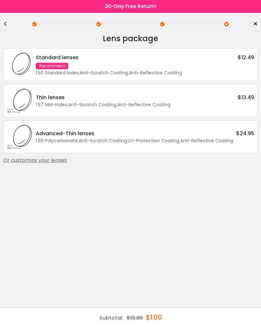
click at [239, 107] on div "1.57 Mid-Index ; Anti-Scratch Coating ; Anti-Reflective Coating ;" at bounding box center [145, 104] width 218 height 7
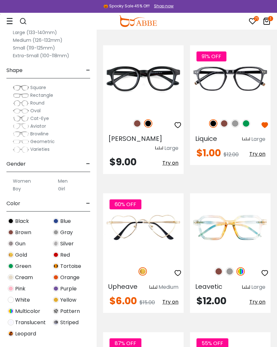
scroll to position [1333, 0]
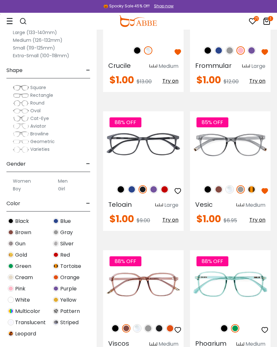
click at [222, 185] on img at bounding box center [218, 189] width 8 height 8
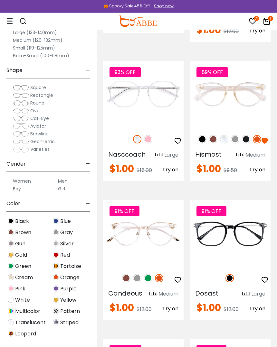
scroll to position [3616, 0]
click at [128, 274] on img at bounding box center [126, 278] width 8 height 8
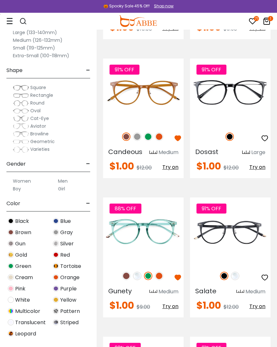
scroll to position [3758, 0]
click at [129, 272] on img at bounding box center [126, 276] width 8 height 8
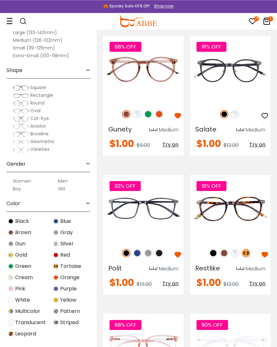
scroll to position [3922, 0]
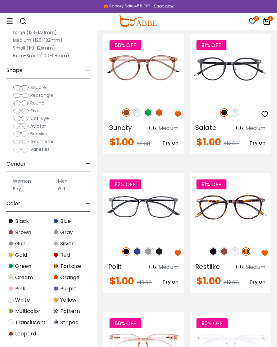
click at [134, 248] on img at bounding box center [137, 252] width 8 height 8
click at [150, 248] on img at bounding box center [148, 252] width 8 height 8
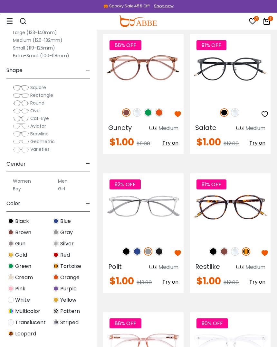
click at [162, 248] on img at bounding box center [159, 252] width 8 height 8
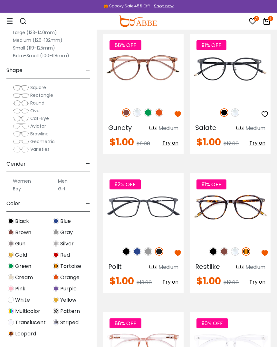
click at [127, 248] on img at bounding box center [126, 252] width 8 height 8
click at [0, 0] on img at bounding box center [0, 0] width 0 height 0
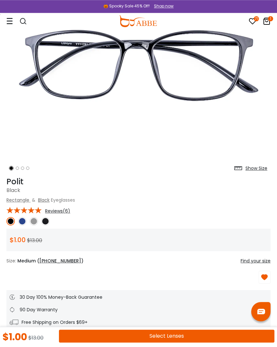
scroll to position [92, 0]
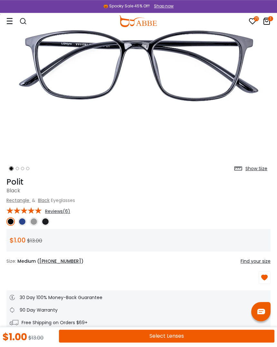
click at [175, 337] on button "Select Lenses" at bounding box center [166, 336] width 215 height 13
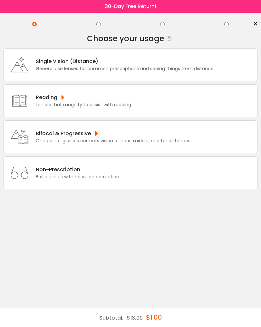
click at [96, 65] on div "Single Vision (Distance)" at bounding box center [125, 61] width 179 height 8
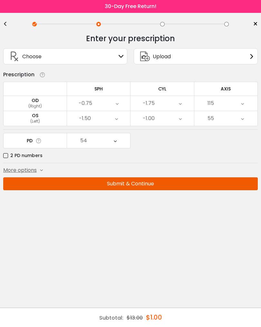
click at [169, 189] on button "Submit & Continue" at bounding box center [130, 183] width 254 height 13
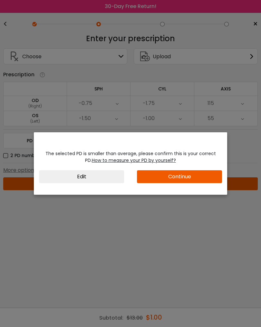
click at [201, 179] on button "Continue" at bounding box center [179, 176] width 85 height 13
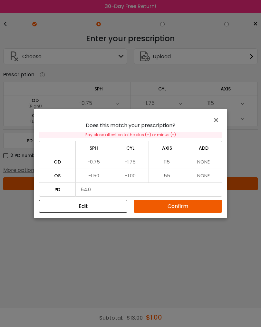
click at [185, 203] on button "Confirm" at bounding box center [178, 206] width 88 height 13
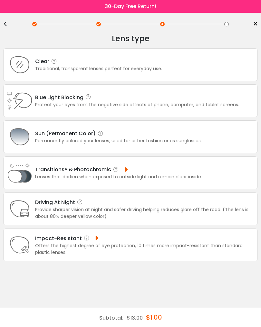
click at [143, 76] on div "Clear Traditional, transparent lenses perfect for everyday use." at bounding box center [130, 64] width 254 height 33
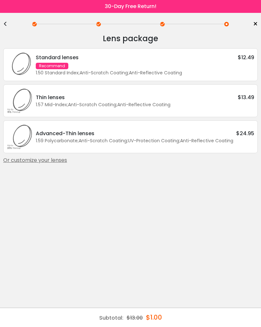
click at [201, 70] on div "Standard lenses $12.49 Recommend 1.50 Standard Index ; Anti-Scratch Coating ; A…" at bounding box center [143, 64] width 221 height 23
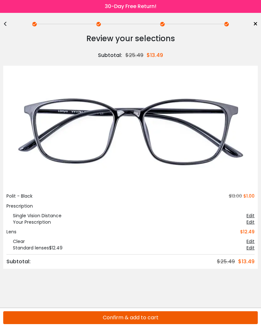
click at [124, 321] on button "Confirm & add to cart" at bounding box center [130, 317] width 254 height 13
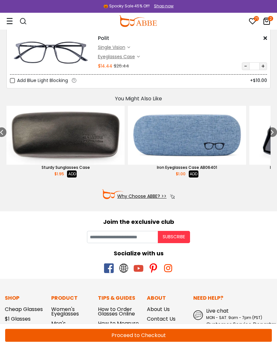
scroll to position [71, 0]
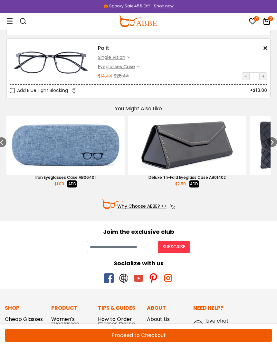
click at [141, 336] on button "Proceed to Checkout" at bounding box center [138, 335] width 267 height 13
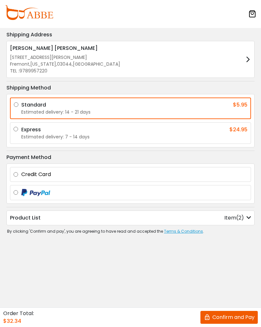
click at [227, 321] on button "Confirm and Pay" at bounding box center [228, 317] width 57 height 13
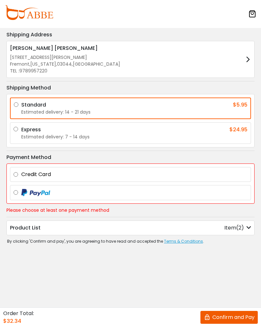
click at [227, 321] on button "Confirm and Pay" at bounding box center [228, 317] width 57 height 13
click at [223, 322] on button "Confirm and Pay" at bounding box center [228, 317] width 57 height 13
click at [12, 177] on div "Credit Card *Name on card *Card number Expiration date *CVV/CVC Billing address…" at bounding box center [130, 174] width 241 height 15
click at [17, 171] on div "Credit Card" at bounding box center [131, 175] width 234 height 8
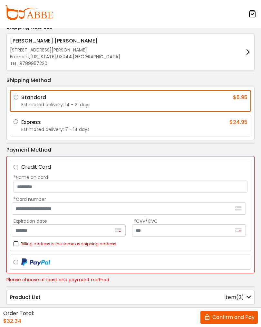
scroll to position [22, 0]
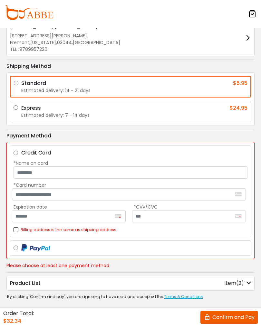
click at [178, 300] on div "By clicking 'Confirm and pay', you are agreeing to have read and accepted the T…" at bounding box center [129, 297] width 250 height 12
click at [182, 297] on span "Terms & Conditions" at bounding box center [183, 296] width 39 height 5
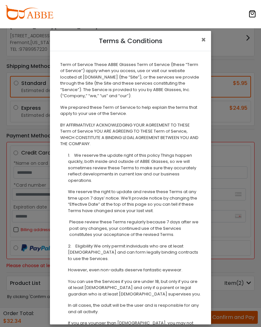
click at [205, 39] on span "×" at bounding box center [203, 39] width 5 height 11
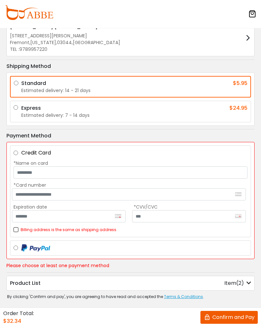
scroll to position [0, 0]
